Goal: Task Accomplishment & Management: Use online tool/utility

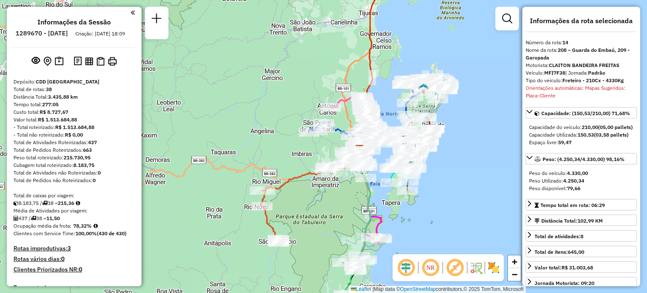
select select "**********"
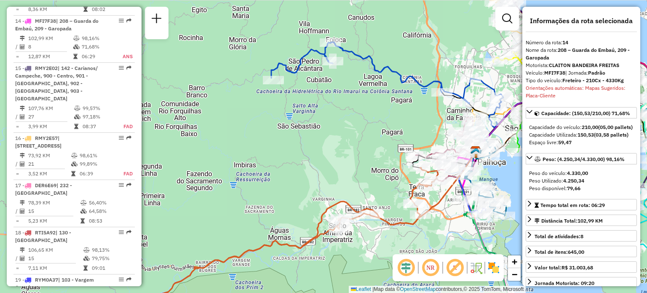
drag, startPoint x: 319, startPoint y: 133, endPoint x: 294, endPoint y: 129, distance: 24.7
click at [300, 174] on div "Janela de atendimento Grade de atendimento Capacidade Transportadoras Veículos …" at bounding box center [323, 146] width 647 height 293
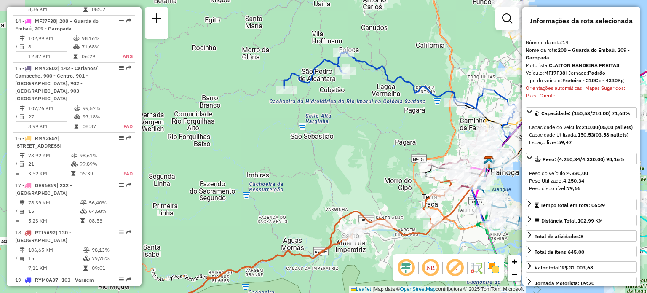
drag, startPoint x: 313, startPoint y: 120, endPoint x: 342, endPoint y: 87, distance: 43.9
click at [342, 87] on div "Janela de atendimento Grade de atendimento Capacidade Transportadoras Veículos …" at bounding box center [323, 146] width 647 height 293
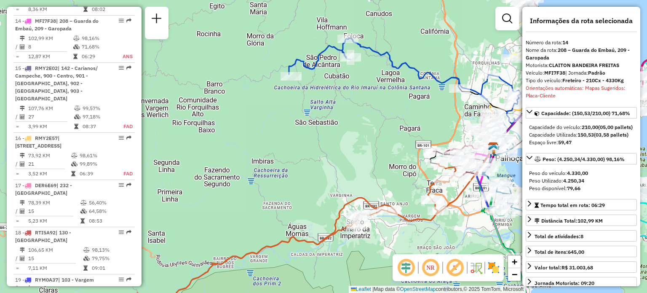
drag, startPoint x: 344, startPoint y: 128, endPoint x: 322, endPoint y: 126, distance: 22.1
click at [336, 125] on div "Janela de atendimento Grade de atendimento Capacidade Transportadoras Veículos …" at bounding box center [323, 146] width 647 height 293
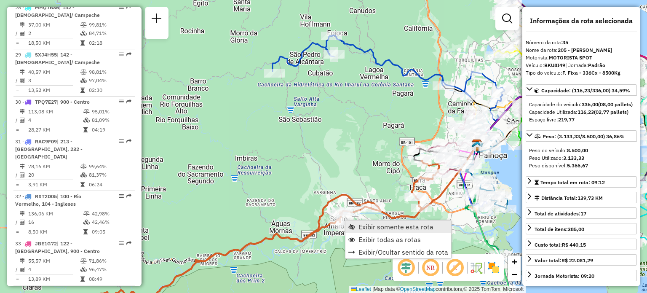
scroll to position [1816, 0]
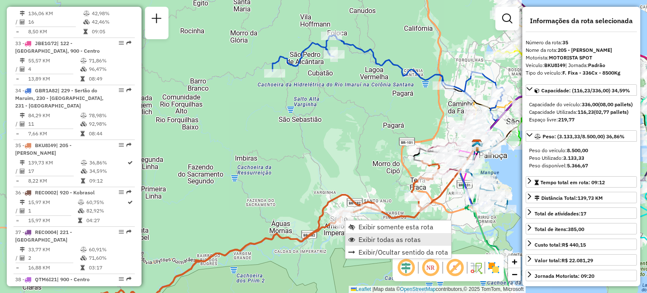
click at [367, 240] on span "Exibir todas as rotas" at bounding box center [389, 239] width 62 height 7
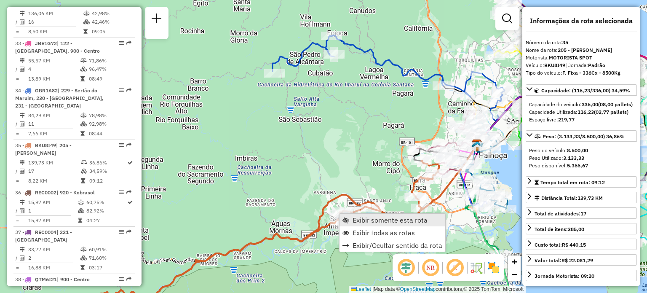
click at [382, 217] on span "Exibir somente esta rota" at bounding box center [389, 219] width 75 height 7
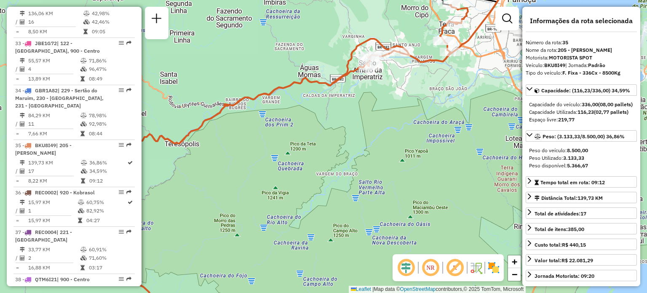
drag, startPoint x: 278, startPoint y: 161, endPoint x: 355, endPoint y: 126, distance: 85.2
click at [355, 126] on div "Janela de atendimento Grade de atendimento Capacidade Transportadoras Veículos …" at bounding box center [323, 146] width 647 height 293
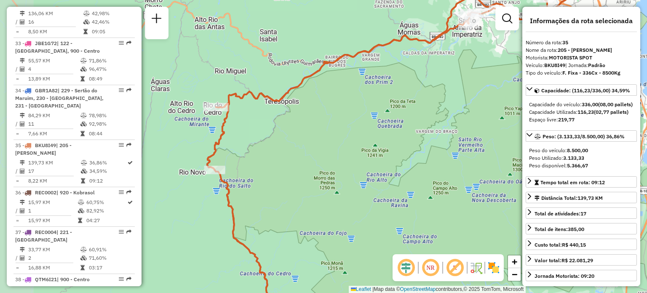
drag, startPoint x: 302, startPoint y: 171, endPoint x: 361, endPoint y: 192, distance: 62.8
click at [355, 192] on div "Janela de atendimento Grade de atendimento Capacidade Transportadoras Veículos …" at bounding box center [323, 146] width 647 height 293
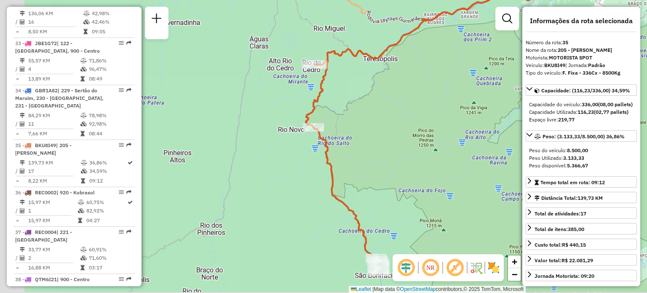
drag, startPoint x: 299, startPoint y: 203, endPoint x: 327, endPoint y: 103, distance: 103.9
click at [327, 107] on icon at bounding box center [486, 87] width 361 height 334
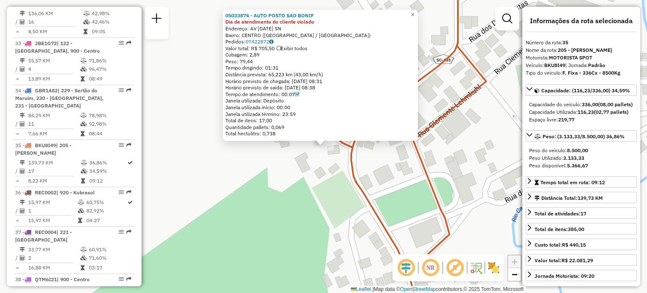
click at [384, 169] on div "05033874 - AUTO POSTO SAO BONIF Dia de atendimento do cliente violado Endereço:…" at bounding box center [323, 146] width 647 height 293
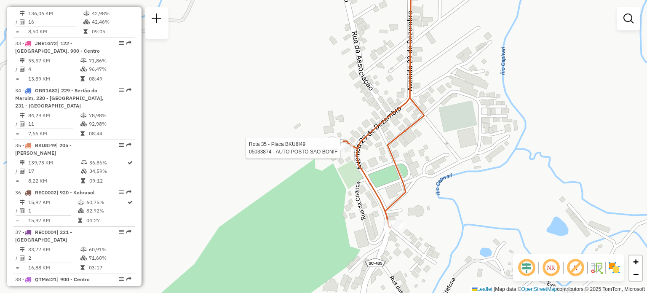
select select "**********"
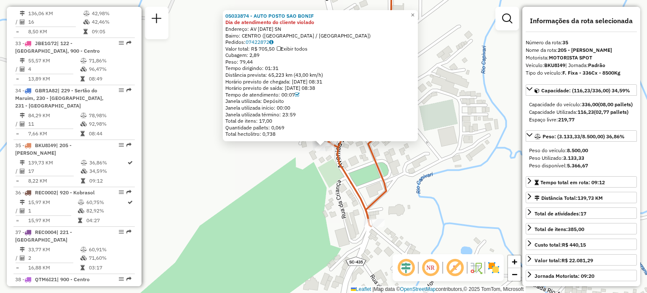
drag, startPoint x: 350, startPoint y: 163, endPoint x: 355, endPoint y: 159, distance: 6.9
click at [350, 163] on div "05033874 - AUTO POSTO SAO BONIF Dia de atendimento do cliente violado Endereço:…" at bounding box center [323, 146] width 647 height 293
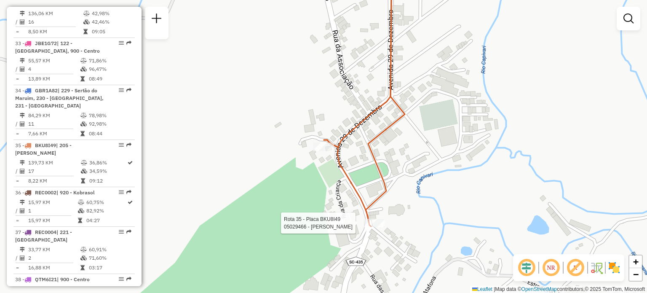
select select "**********"
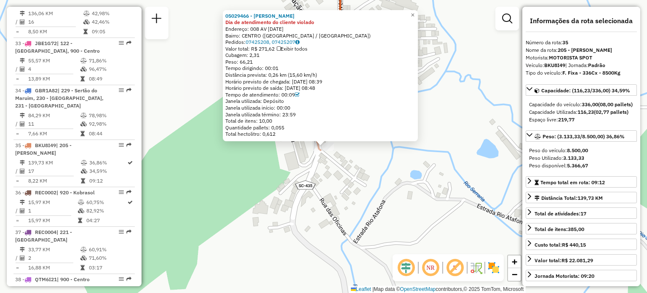
click at [320, 226] on div "05029466 - [PERSON_NAME] Dia de atendimento do cliente violado Endereço: 008 AV…" at bounding box center [323, 146] width 647 height 293
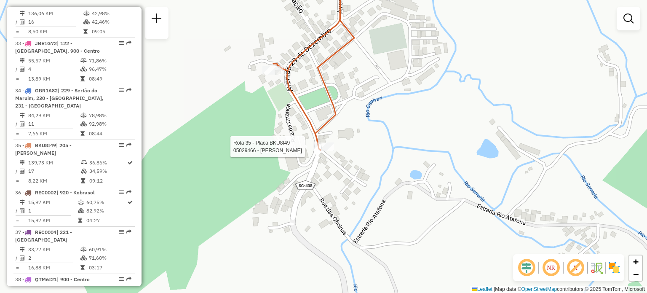
select select "**********"
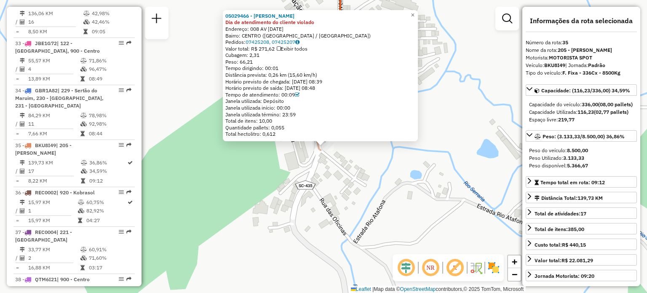
click at [364, 168] on div "05029466 - [PERSON_NAME] Dia de atendimento do cliente violado Endereço: 008 AV…" at bounding box center [323, 146] width 647 height 293
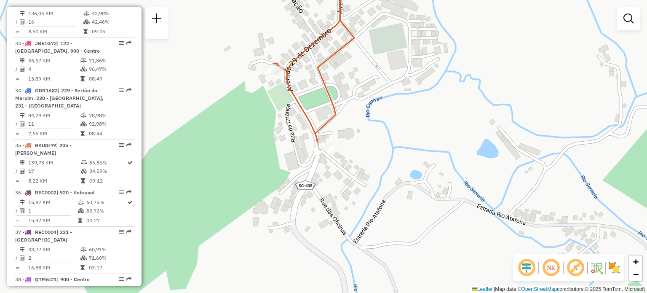
drag, startPoint x: 383, startPoint y: 112, endPoint x: 358, endPoint y: 220, distance: 110.6
click at [358, 220] on div "Janela de atendimento Grade de atendimento Capacidade Transportadoras Veículos …" at bounding box center [323, 146] width 647 height 293
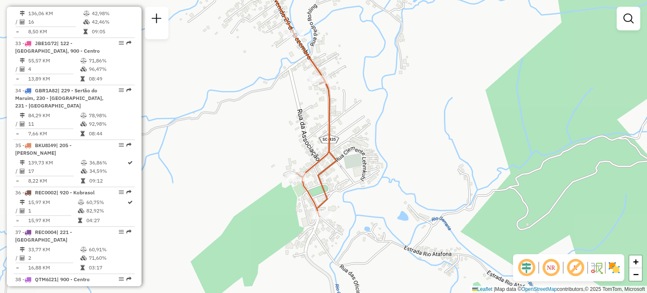
drag, startPoint x: 348, startPoint y: 91, endPoint x: 347, endPoint y: 169, distance: 78.8
click at [347, 169] on div "Janela de atendimento Grade de atendimento Capacidade Transportadoras Veículos …" at bounding box center [323, 146] width 647 height 293
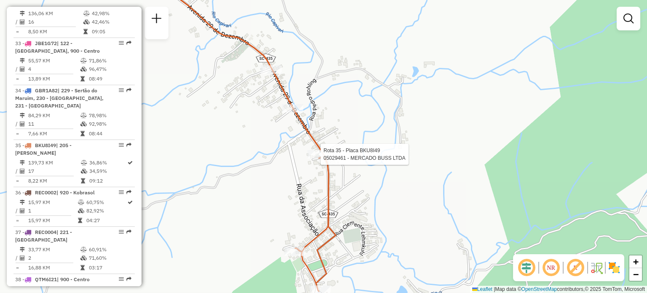
select select "**********"
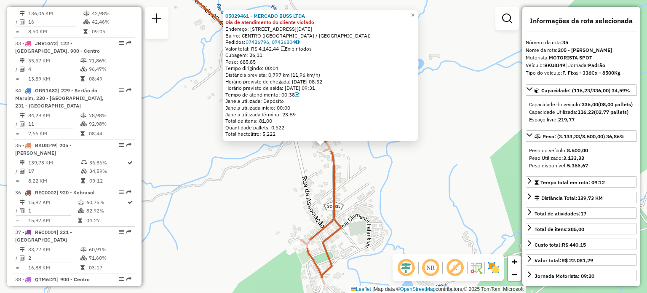
drag, startPoint x: 382, startPoint y: 208, endPoint x: 388, endPoint y: 182, distance: 25.9
click at [388, 183] on div "05029461 - MERCADO BUSS LTDA Dia de atendimento do cliente violado Endereço: [S…" at bounding box center [323, 146] width 647 height 293
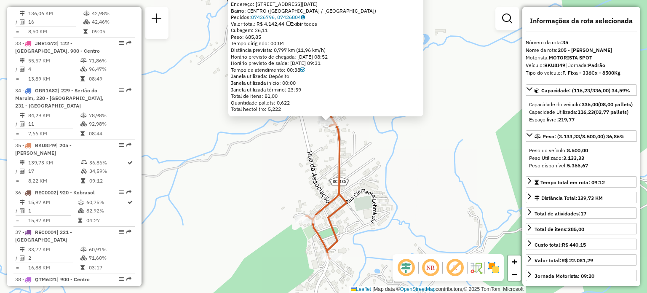
click at [388, 182] on div "05029461 - MERCADO BUSS LTDA Dia de atendimento do cliente violado Endereço: [S…" at bounding box center [323, 146] width 647 height 293
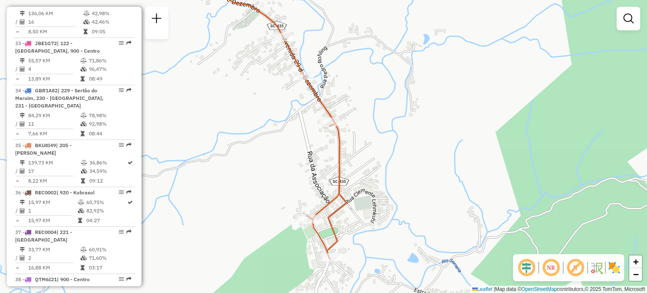
click at [296, 80] on div at bounding box center [303, 76] width 21 height 8
select select "**********"
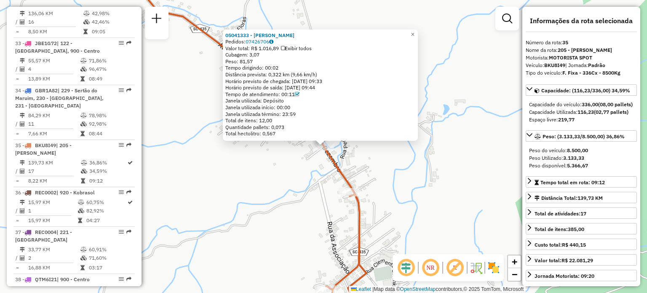
click at [229, 164] on div "05041333 - [PERSON_NAME] Pedidos: 07426706 Valor total: R$ 1.016,89 Exibir todo…" at bounding box center [323, 146] width 647 height 293
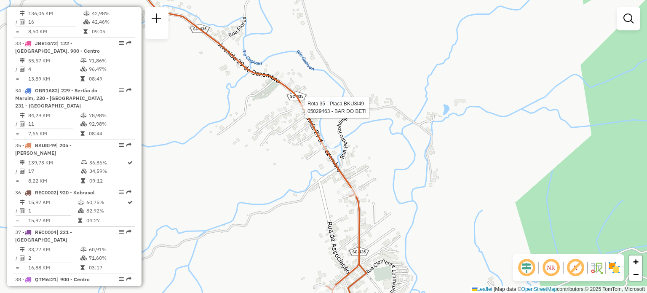
select select "**********"
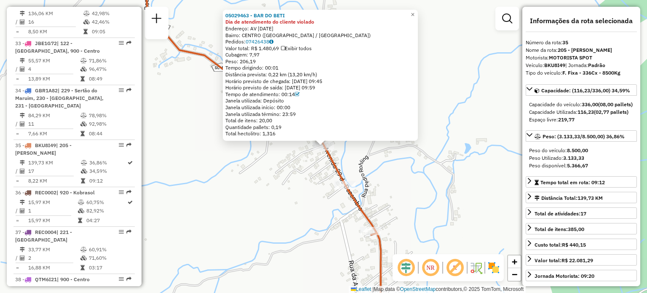
click at [272, 199] on div "05029463 - BAR DO BETI Dia de atendimento do cliente violado Endereço: [STREET_…" at bounding box center [323, 146] width 647 height 293
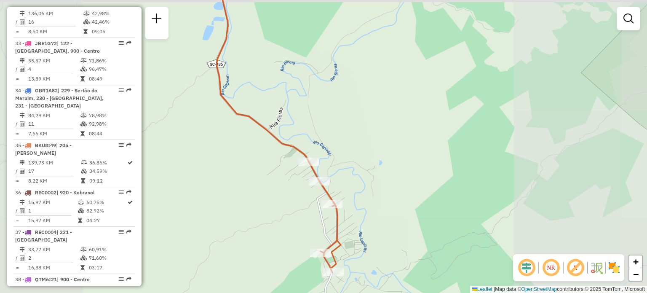
drag, startPoint x: 274, startPoint y: 117, endPoint x: 297, endPoint y: 242, distance: 127.3
click at [296, 238] on div "Janela de atendimento Grade de atendimento Capacidade Transportadoras Veículos …" at bounding box center [323, 146] width 647 height 293
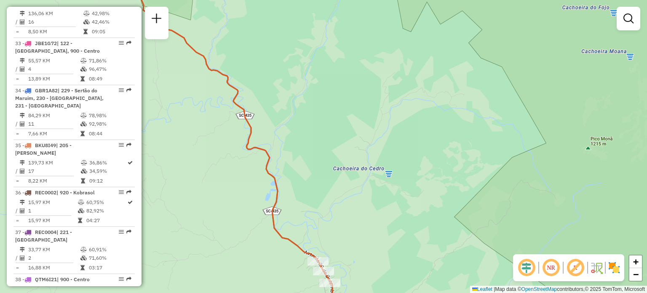
drag, startPoint x: 234, startPoint y: 105, endPoint x: 298, endPoint y: 217, distance: 128.5
click at [298, 217] on icon at bounding box center [237, 144] width 194 height 346
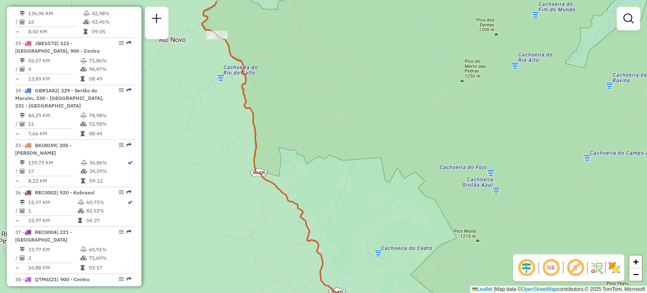
drag, startPoint x: 262, startPoint y: 99, endPoint x: 278, endPoint y: 134, distance: 37.9
click at [278, 134] on div "Janela de atendimento Grade de atendimento Capacidade Transportadoras Veículos …" at bounding box center [323, 146] width 647 height 293
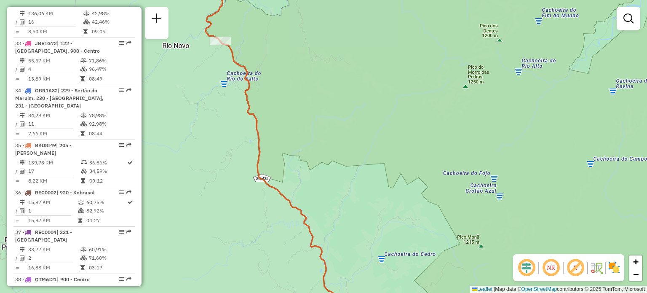
drag, startPoint x: 278, startPoint y: 134, endPoint x: 280, endPoint y: 123, distance: 11.2
click at [280, 123] on div "Janela de atendimento Grade de atendimento Capacidade Transportadoras Veículos …" at bounding box center [323, 146] width 647 height 293
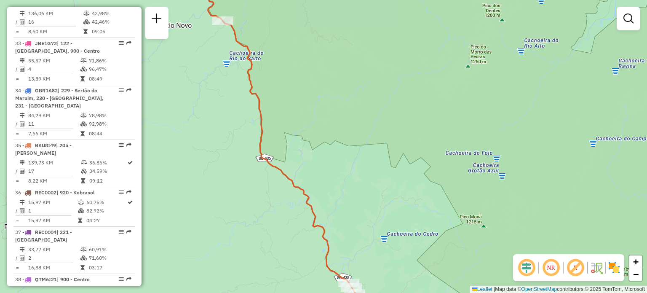
drag, startPoint x: 286, startPoint y: 111, endPoint x: 292, endPoint y: 106, distance: 8.1
click at [292, 106] on div "Janela de atendimento Grade de atendimento Capacidade Transportadoras Veículos …" at bounding box center [323, 146] width 647 height 293
select select "**********"
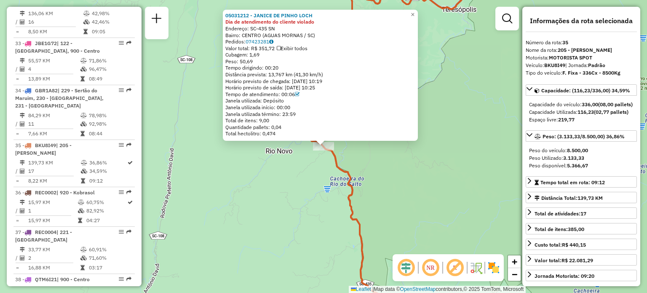
click at [453, 170] on div "05031212 - JANICE DE PINHO LOCH Dia de atendimento do cliente violado Endereço:…" at bounding box center [323, 146] width 647 height 293
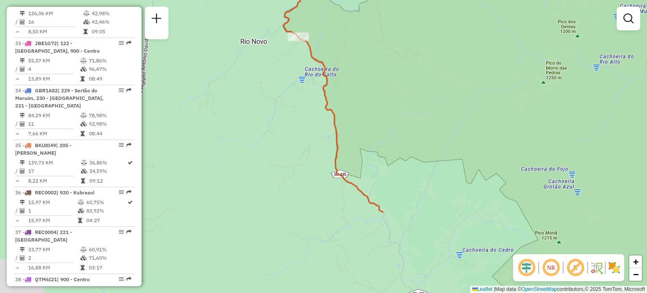
drag, startPoint x: 441, startPoint y: 182, endPoint x: 418, endPoint y: 77, distance: 107.9
click at [418, 77] on div "Janela de atendimento Grade de atendimento Capacidade Transportadoras Veículos …" at bounding box center [323, 146] width 647 height 293
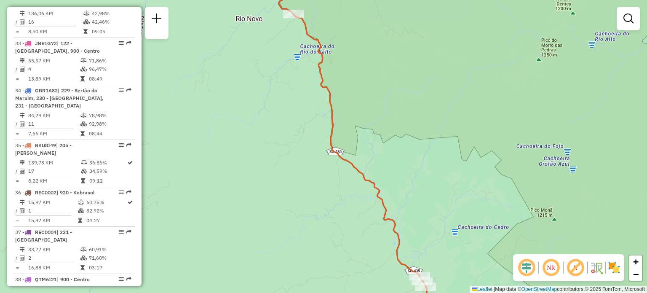
drag, startPoint x: 414, startPoint y: 141, endPoint x: 394, endPoint y: 65, distance: 78.2
click at [395, 65] on div "Janela de atendimento Grade de atendimento Capacidade Transportadoras Veículos …" at bounding box center [323, 146] width 647 height 293
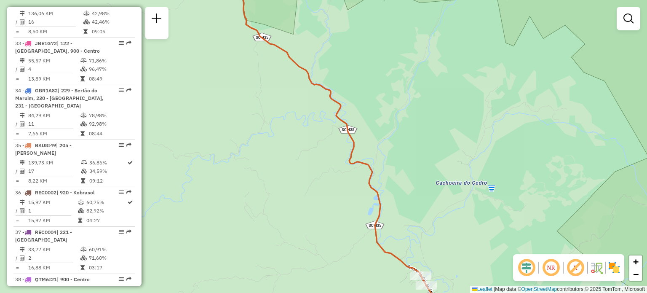
drag, startPoint x: 414, startPoint y: 184, endPoint x: 406, endPoint y: 110, distance: 73.6
click at [408, 112] on div "Janela de atendimento Grade de atendimento Capacidade Transportadoras Veículos …" at bounding box center [323, 146] width 647 height 293
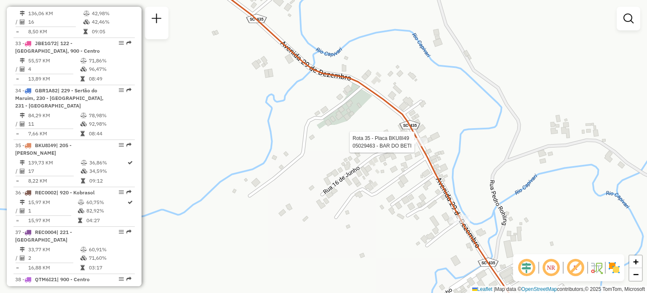
select select "**********"
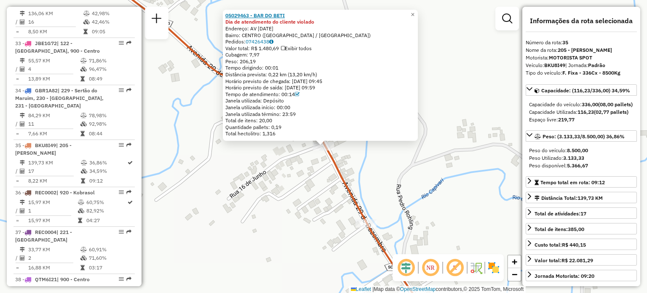
click at [277, 16] on strong "05029463 - BAR DO BETI" at bounding box center [254, 15] width 59 height 6
click at [414, 13] on span "×" at bounding box center [413, 14] width 4 height 7
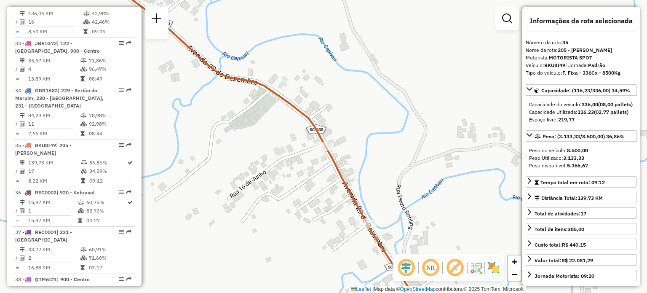
drag, startPoint x: 302, startPoint y: 117, endPoint x: 350, endPoint y: 158, distance: 62.7
click at [343, 153] on icon at bounding box center [263, 146] width 338 height 351
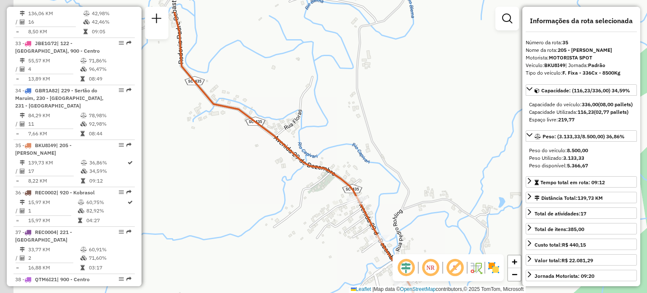
click at [278, 153] on div "Janela de atendimento Grade de atendimento Capacidade Transportadoras Veículos …" at bounding box center [323, 146] width 647 height 293
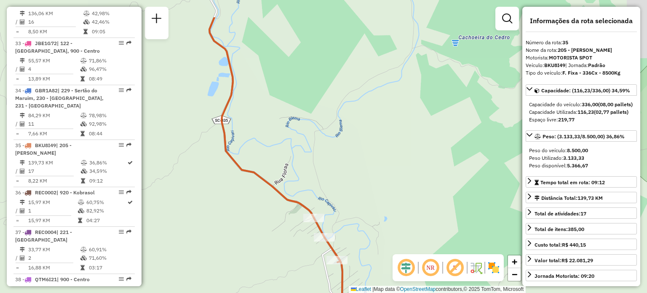
drag, startPoint x: 256, startPoint y: 113, endPoint x: 268, endPoint y: 182, distance: 69.2
click at [267, 179] on div "Janela de atendimento Grade de atendimento Capacidade Transportadoras Veículos …" at bounding box center [323, 146] width 647 height 293
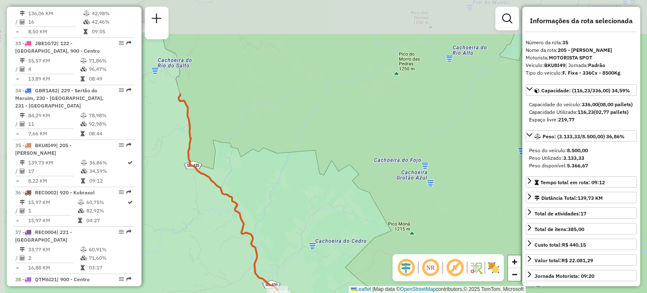
drag, startPoint x: 244, startPoint y: 104, endPoint x: 252, endPoint y: 226, distance: 122.4
click at [252, 226] on div "Janela de atendimento Grade de atendimento Capacidade Transportadoras Veículos …" at bounding box center [323, 146] width 647 height 293
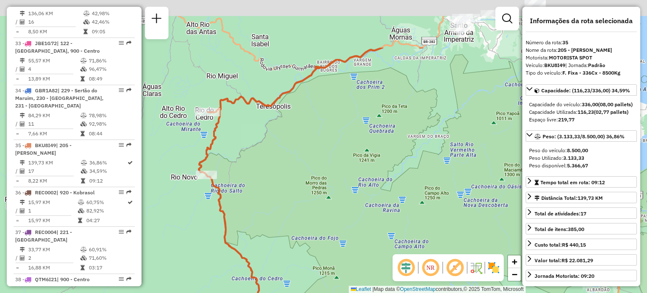
drag, startPoint x: 263, startPoint y: 132, endPoint x: 235, endPoint y: 178, distance: 54.5
click at [262, 215] on div "Janela de atendimento Grade de atendimento Capacidade Transportadoras Veículos …" at bounding box center [323, 146] width 647 height 293
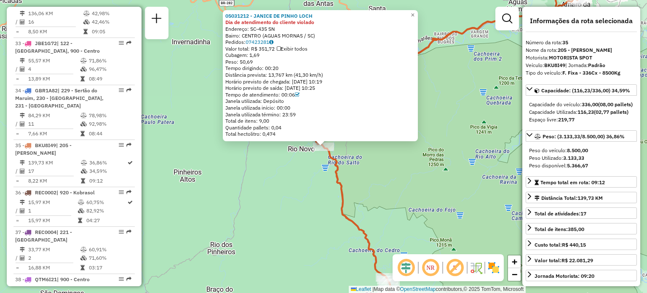
click at [272, 171] on div "05031212 - JANICE DE PINHO LOCH Dia de atendimento do cliente violado Endereço:…" at bounding box center [323, 146] width 647 height 293
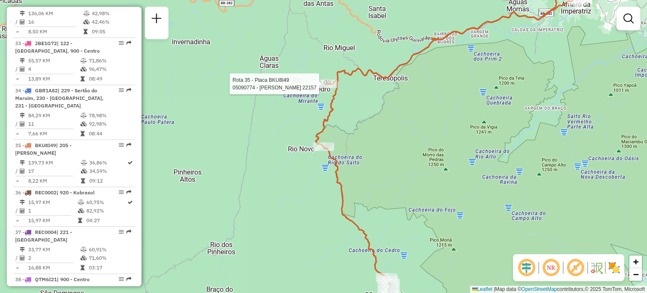
select select "**********"
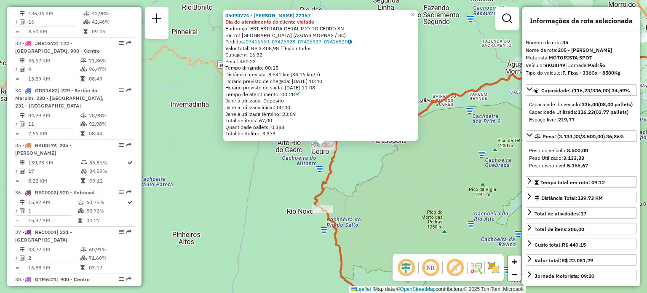
click at [397, 181] on div "05090774 - [PERSON_NAME] 22157 Dia de atendimento do cliente violado Endereço: …" at bounding box center [323, 146] width 647 height 293
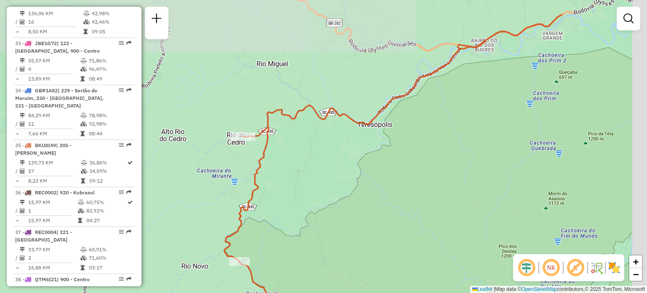
drag, startPoint x: 358, startPoint y: 94, endPoint x: 306, endPoint y: 158, distance: 82.0
click at [297, 163] on div "Janela de atendimento Grade de atendimento Capacidade Transportadoras Veículos …" at bounding box center [323, 146] width 647 height 293
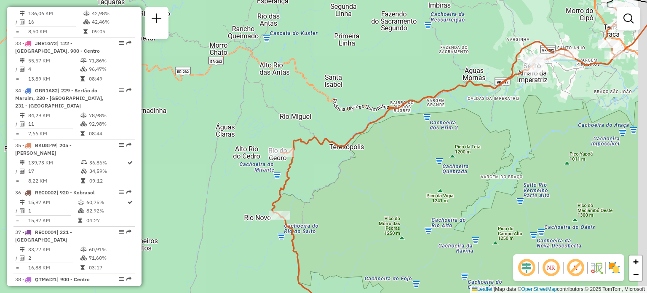
drag, startPoint x: 454, startPoint y: 109, endPoint x: 418, endPoint y: 133, distance: 43.2
click at [418, 133] on div "Janela de atendimento Grade de atendimento Capacidade Transportadoras Veículos …" at bounding box center [323, 146] width 647 height 293
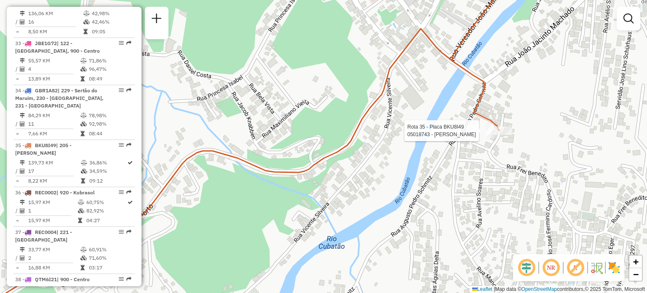
select select "**********"
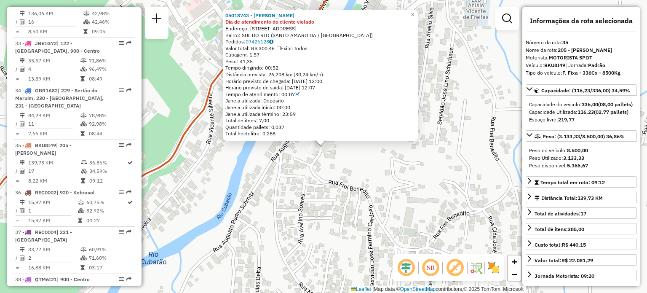
click at [395, 174] on div "05018743 - [PERSON_NAME] Dia de atendimento do cliente violado Endereço: R FREI…" at bounding box center [323, 146] width 647 height 293
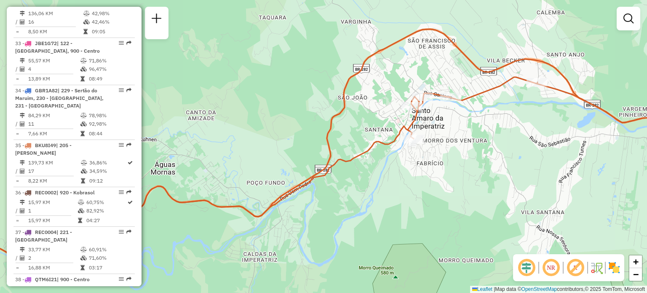
drag, startPoint x: 297, startPoint y: 171, endPoint x: 391, endPoint y: 121, distance: 105.9
click at [390, 121] on div "Janela de atendimento Grade de atendimento Capacidade Transportadoras Veículos …" at bounding box center [323, 146] width 647 height 293
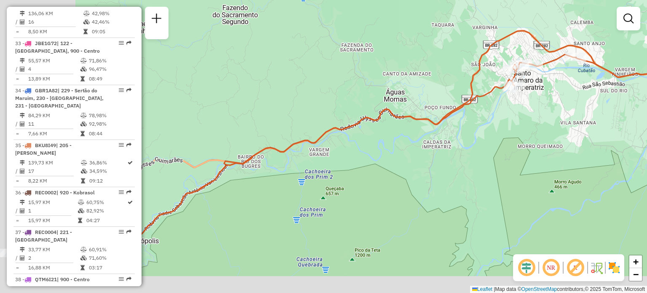
drag, startPoint x: 320, startPoint y: 147, endPoint x: 419, endPoint y: 114, distance: 105.1
click at [417, 116] on icon at bounding box center [372, 113] width 680 height 301
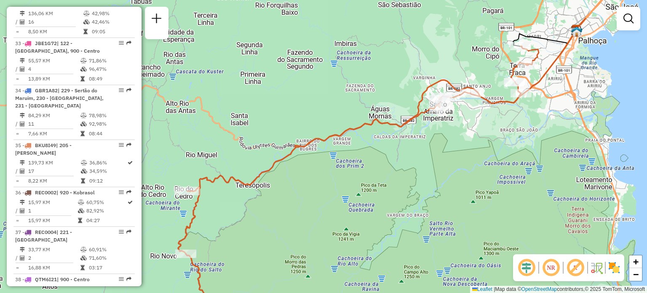
drag, startPoint x: 322, startPoint y: 161, endPoint x: 340, endPoint y: 150, distance: 21.6
click at [340, 150] on div "Janela de atendimento Grade de atendimento Capacidade Transportadoras Veículos …" at bounding box center [323, 146] width 647 height 293
